Goal: Transaction & Acquisition: Subscribe to service/newsletter

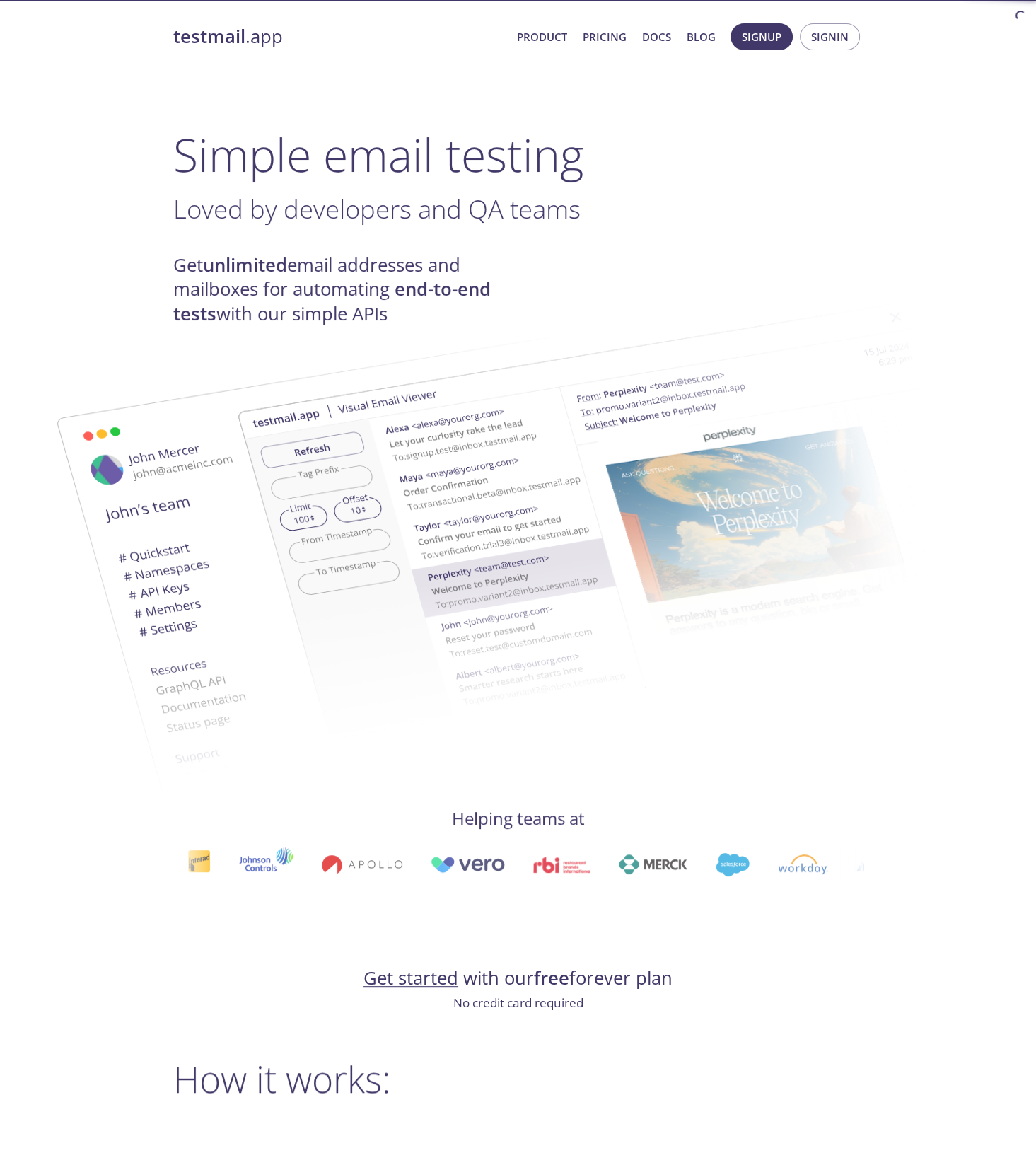
click at [601, 39] on link "Pricing" at bounding box center [604, 36] width 44 height 18
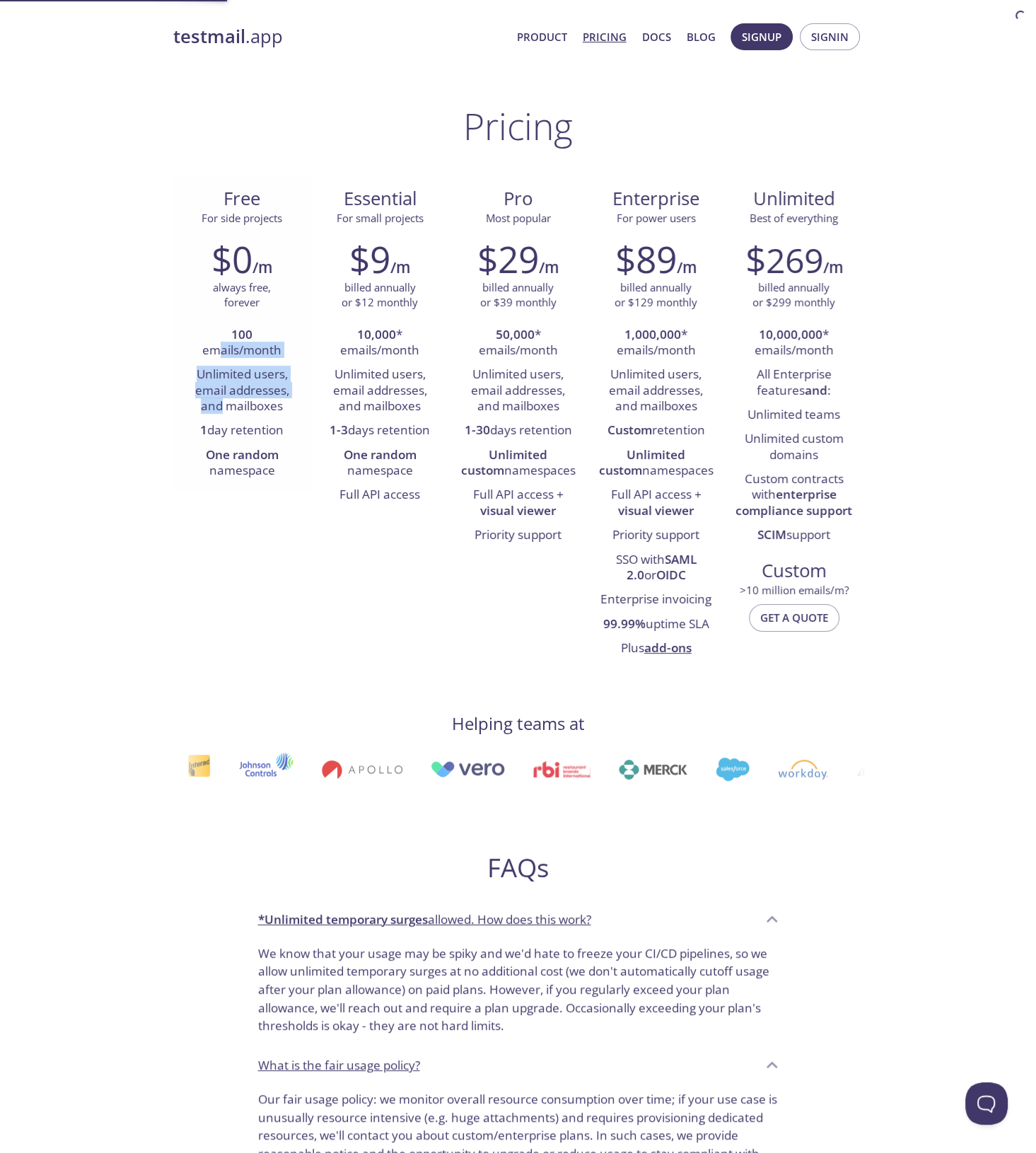
drag, startPoint x: 215, startPoint y: 343, endPoint x: 222, endPoint y: 421, distance: 78.3
click at [222, 420] on ul "100 emails/month Unlimited users, email addresses, and mailboxes 1 day retentio…" at bounding box center [242, 404] width 117 height 161
click at [224, 428] on li "1 day retention" at bounding box center [242, 431] width 117 height 24
click at [233, 463] on li "One random namespace" at bounding box center [242, 464] width 117 height 40
drag, startPoint x: 285, startPoint y: 482, endPoint x: 227, endPoint y: 431, distance: 77.2
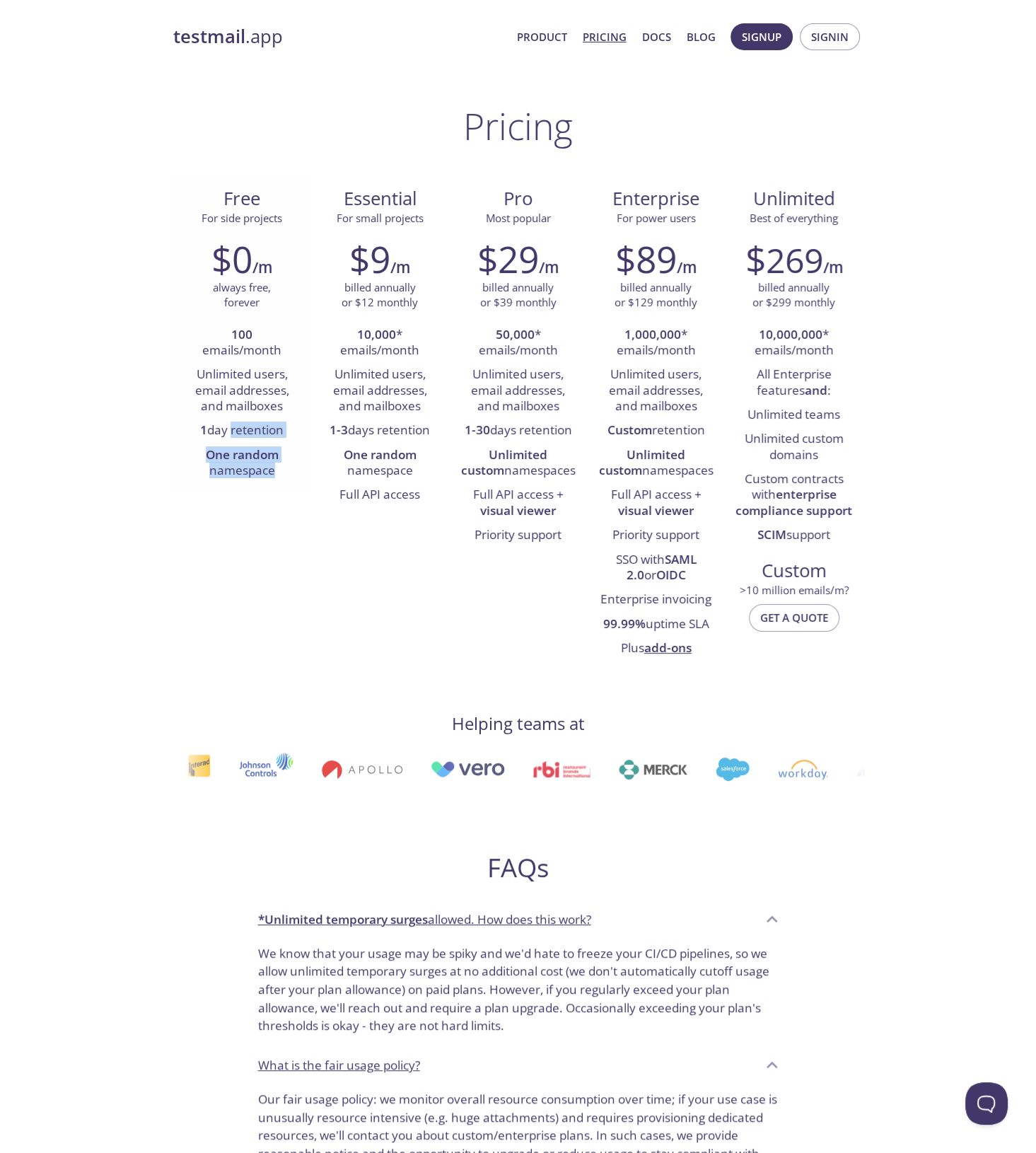
click at [227, 431] on ul "100 emails/month Unlimited users, email addresses, and mailboxes 1 day retentio…" at bounding box center [242, 404] width 117 height 161
click at [227, 430] on li "1 day retention" at bounding box center [242, 431] width 117 height 24
